Goal: Information Seeking & Learning: Learn about a topic

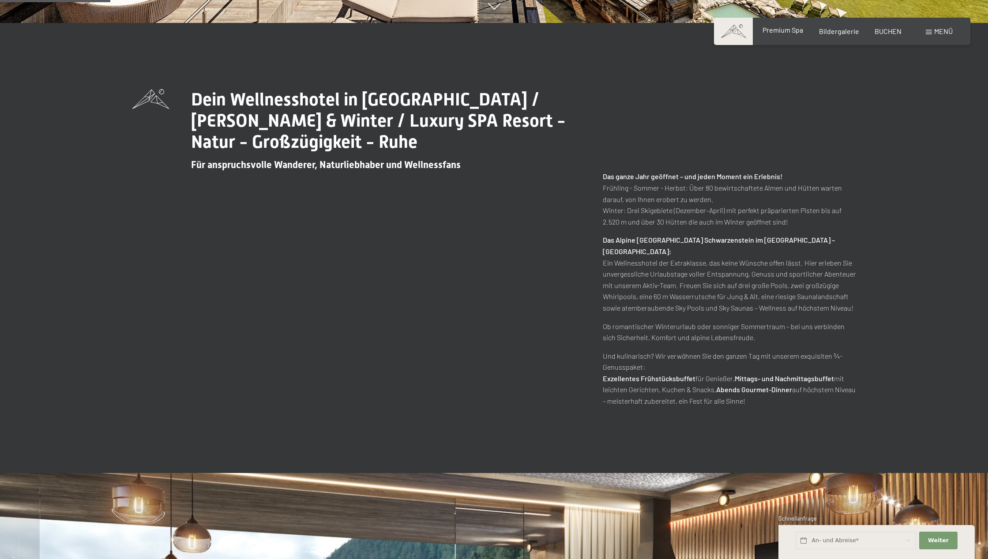
scroll to position [588, 0]
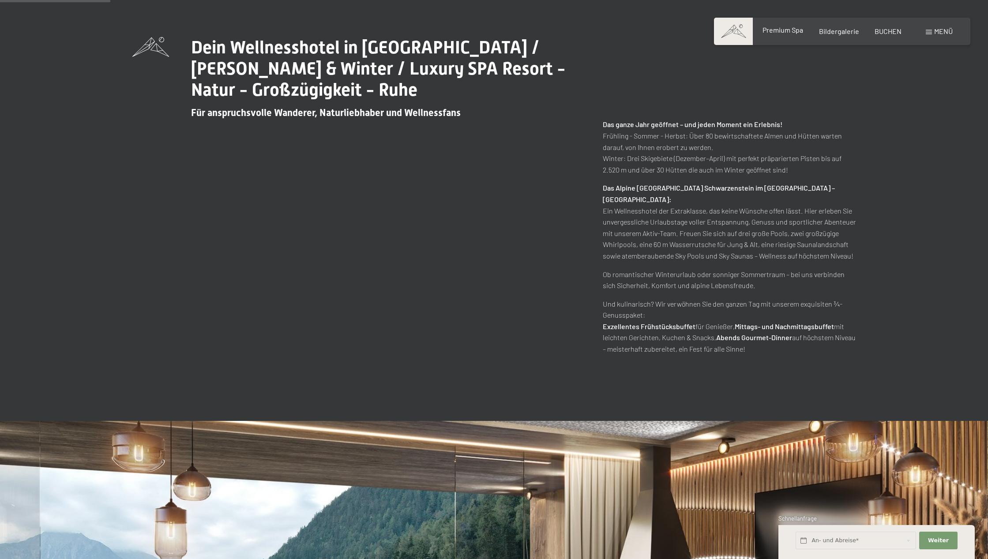
click at [775, 26] on span "Premium Spa" at bounding box center [782, 30] width 41 height 8
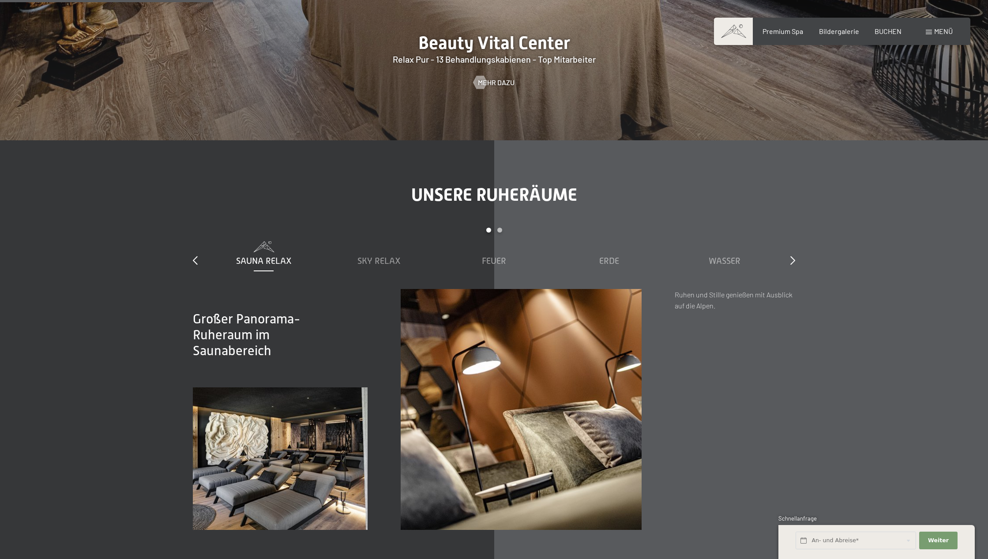
scroll to position [1544, 0]
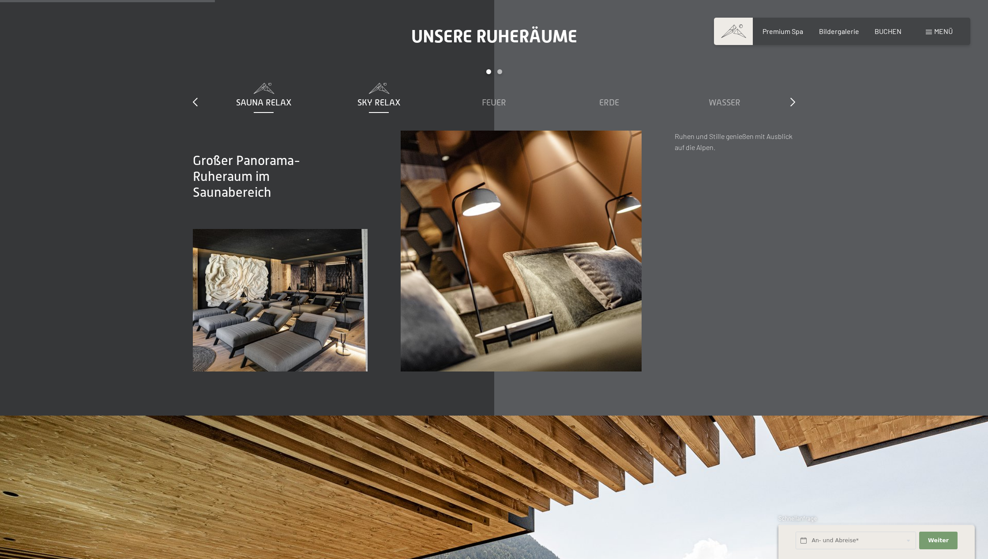
click at [393, 87] on span at bounding box center [379, 88] width 106 height 11
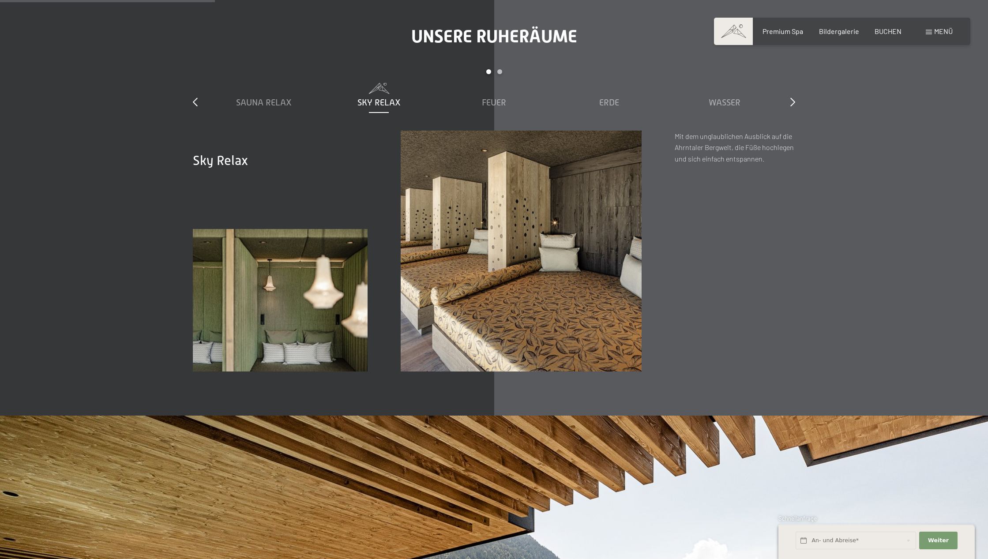
click at [945, 31] on span "Menü" at bounding box center [943, 31] width 19 height 8
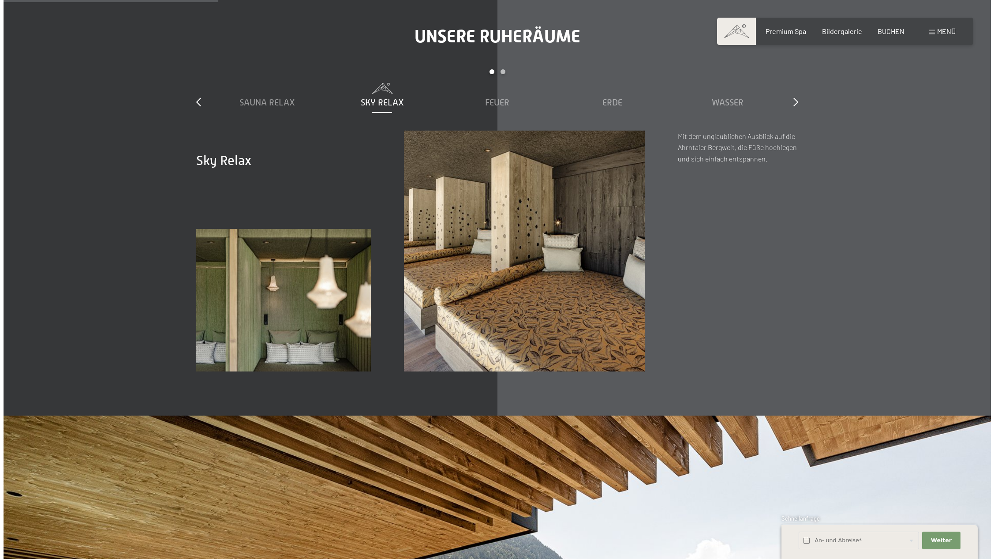
scroll to position [1547, 0]
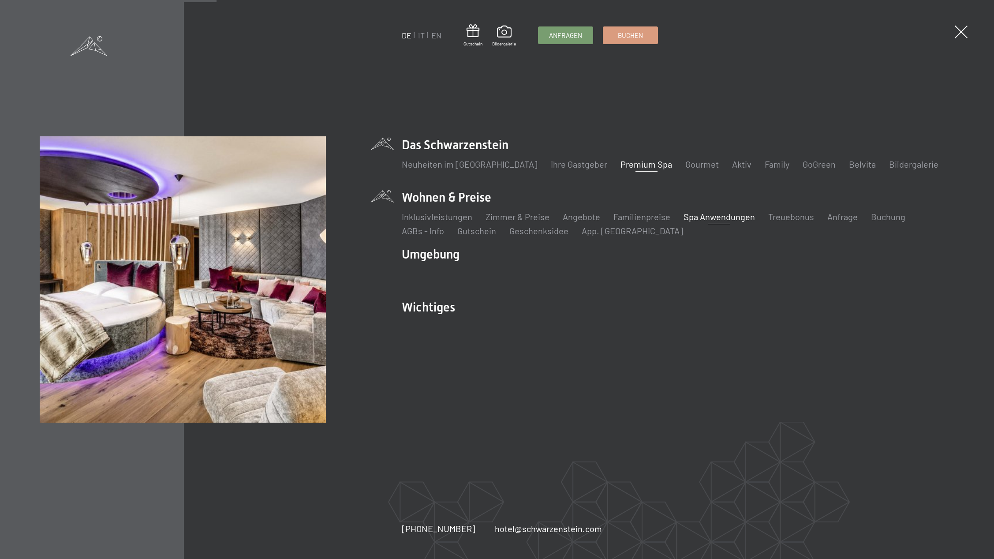
click at [727, 214] on link "Spa Anwendungen" at bounding box center [719, 216] width 71 height 11
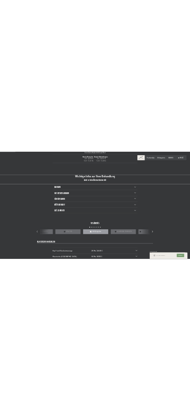
scroll to position [662, 0]
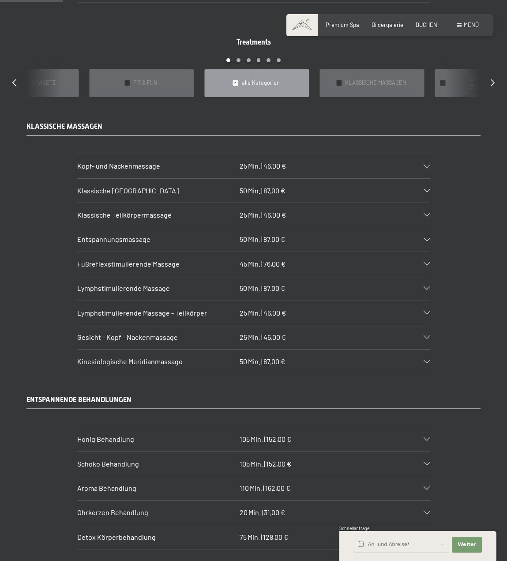
click at [225, 161] on h3 "Kopf- und Nackenmassage" at bounding box center [156, 166] width 159 height 10
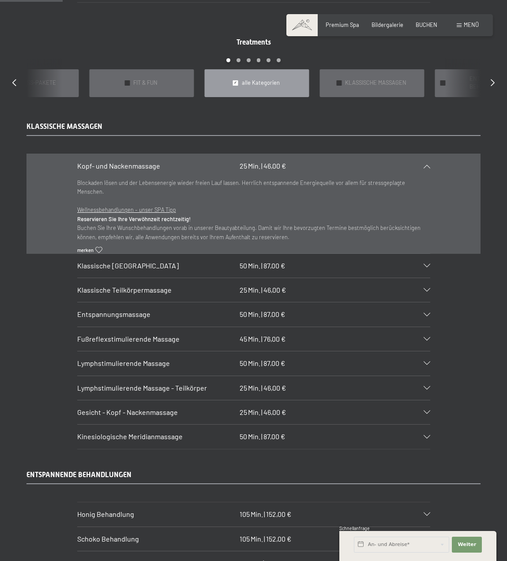
click at [221, 161] on h3 "Kopf- und Nackenmassage" at bounding box center [156, 166] width 159 height 10
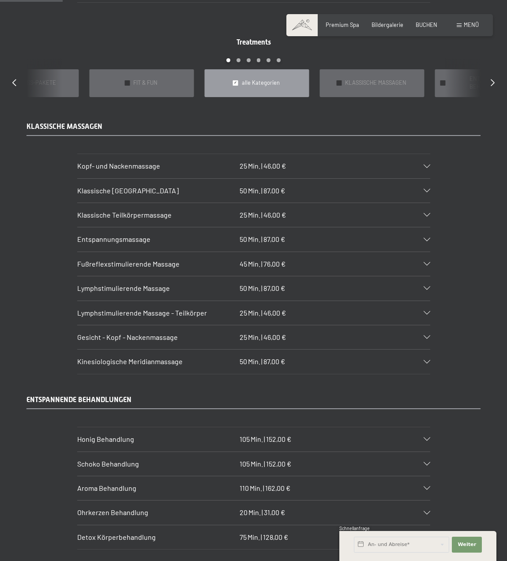
click at [360, 156] on div "Kopf- und Nackenmassage 25 Min. | 46,00 €" at bounding box center [253, 166] width 353 height 24
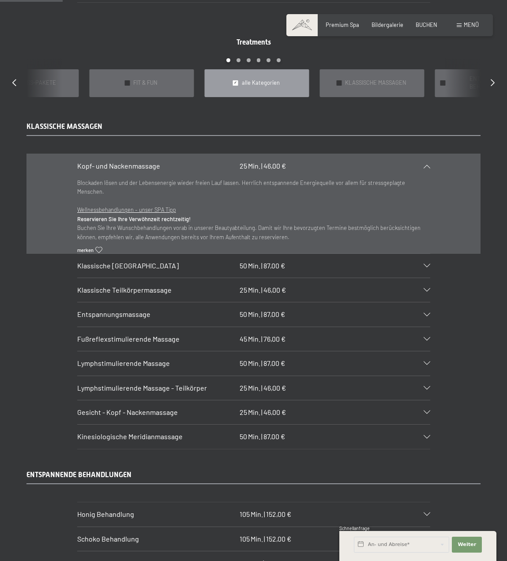
click at [346, 156] on div "Kopf- und Nackenmassage 25 Min. | 46,00 €" at bounding box center [253, 166] width 353 height 24
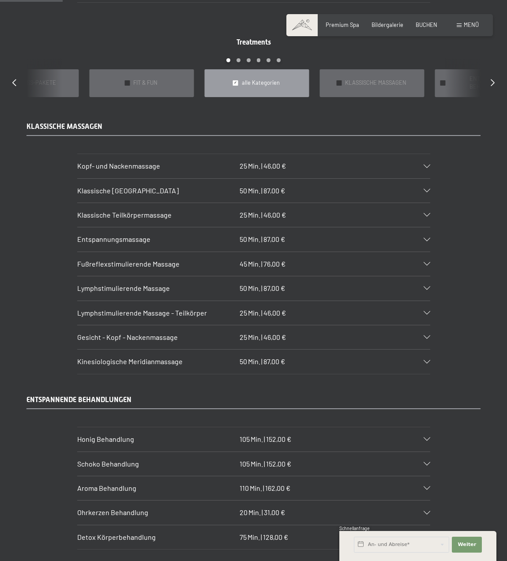
drag, startPoint x: 466, startPoint y: 209, endPoint x: 471, endPoint y: 207, distance: 5.3
click at [430, 209] on section "Klassische Teilkörpermassage 25 Min. | 46,00 € Hier wird Ihr Rücken durchgeknet…" at bounding box center [253, 214] width 353 height 25
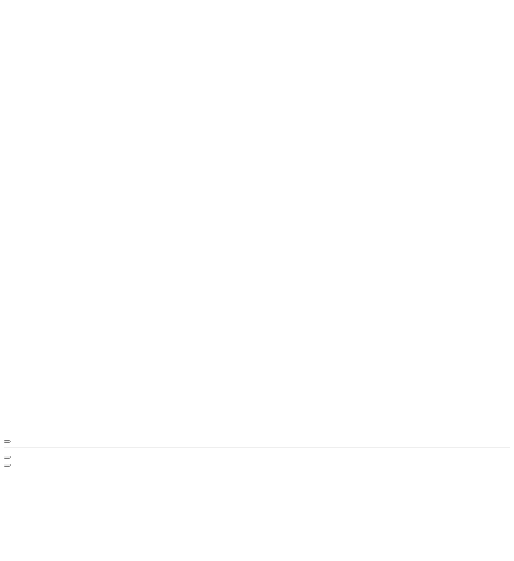
scroll to position [0, 0]
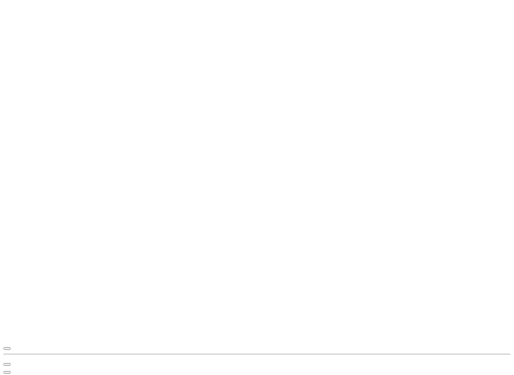
click at [135, 331] on div "Klassische Ganzkörpermassage 50 Min. | 87,00 €" at bounding box center [81, 317] width 108 height 28
click at [135, 318] on icon at bounding box center [131, 317] width 7 height 4
click at [135, 360] on div "Klassische Teilkörpermassage 25 Min. | 46,00 €" at bounding box center [81, 345] width 108 height 28
click at [135, 347] on icon at bounding box center [131, 345] width 7 height 4
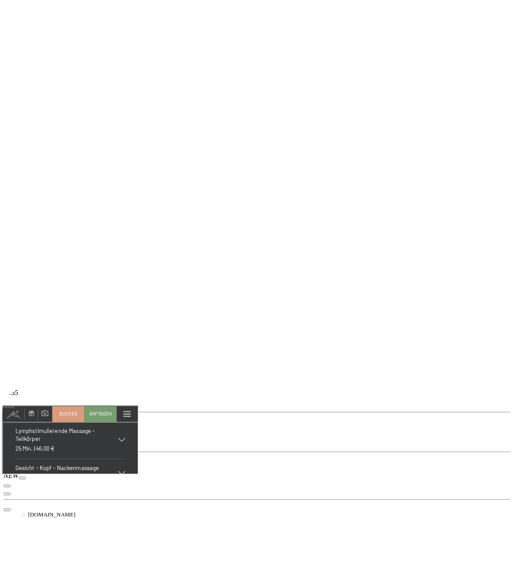
click at [392, 119] on div "17:55 This is just an image. To change the URL use the Chrome field above. A A …" at bounding box center [257, 202] width 506 height 397
